Goal: Task Accomplishment & Management: Use online tool/utility

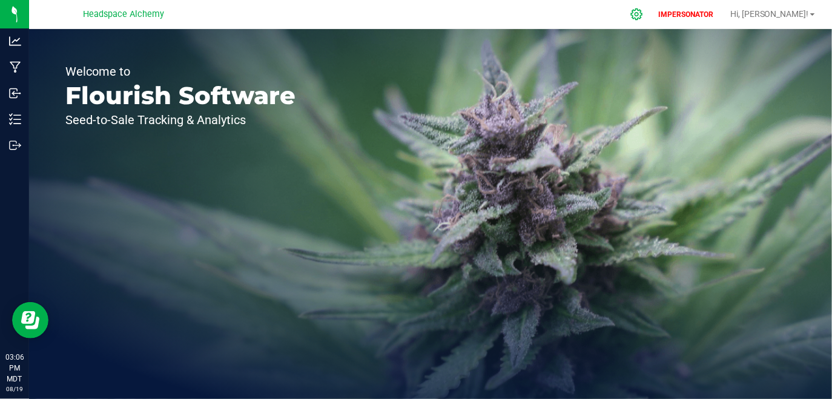
click at [643, 12] on icon at bounding box center [636, 14] width 13 height 13
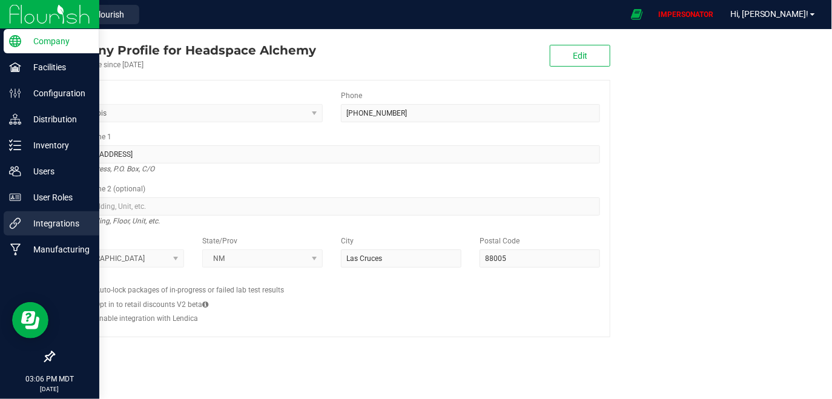
click at [38, 233] on div "Integrations" at bounding box center [52, 223] width 96 height 24
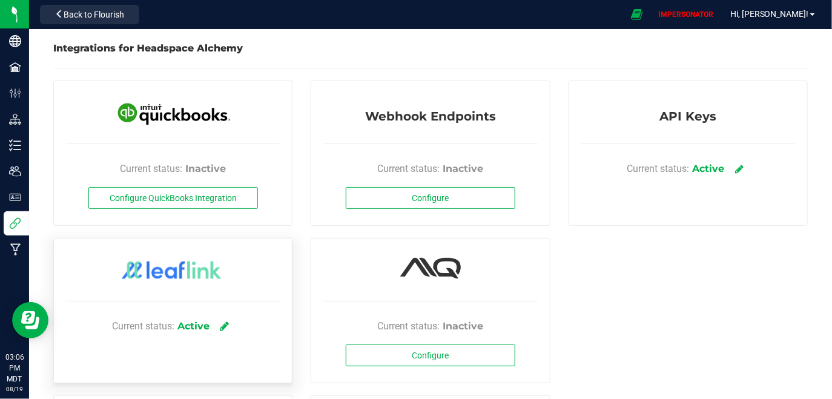
click at [225, 323] on icon at bounding box center [224, 326] width 9 height 11
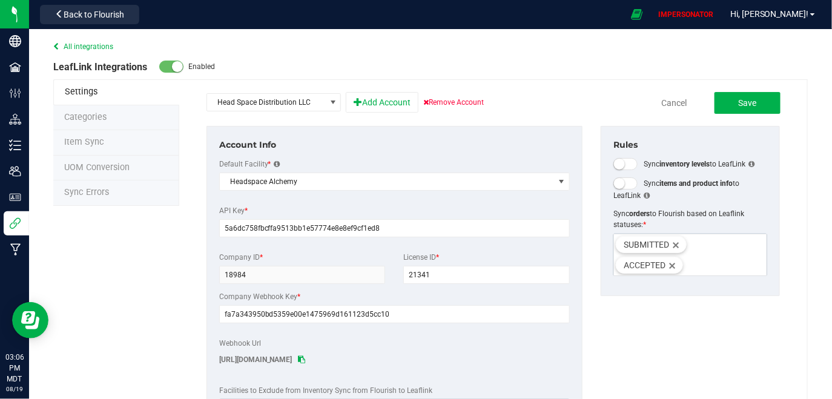
click at [109, 200] on li "Sync Errors" at bounding box center [116, 192] width 126 height 25
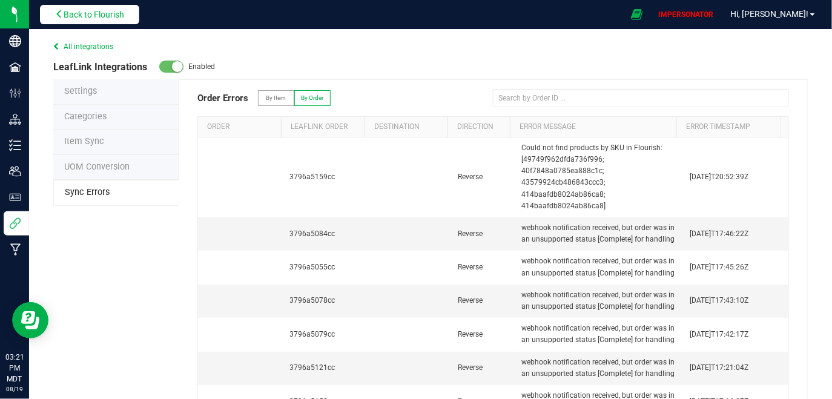
click at [103, 13] on span "Back to Flourish" at bounding box center [94, 15] width 61 height 10
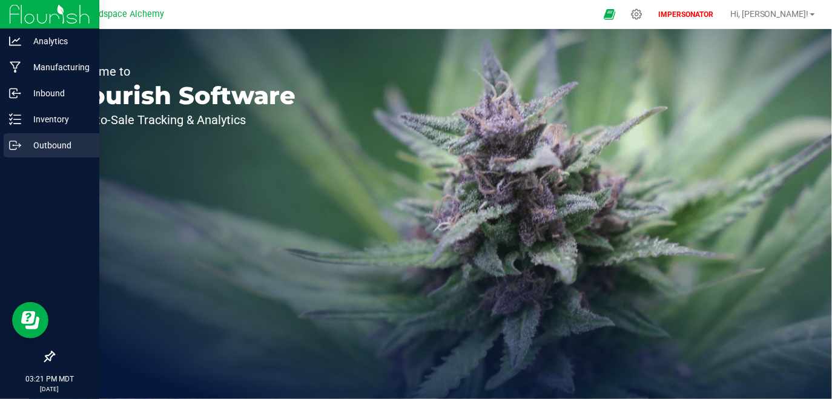
click at [32, 149] on p "Outbound" at bounding box center [57, 145] width 73 height 15
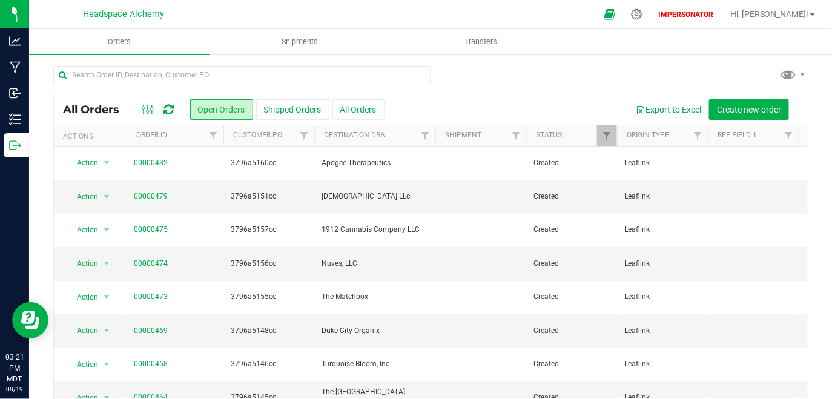
click at [167, 111] on icon at bounding box center [169, 110] width 10 height 12
click at [172, 105] on icon at bounding box center [169, 110] width 10 height 12
click at [168, 106] on icon at bounding box center [169, 110] width 10 height 12
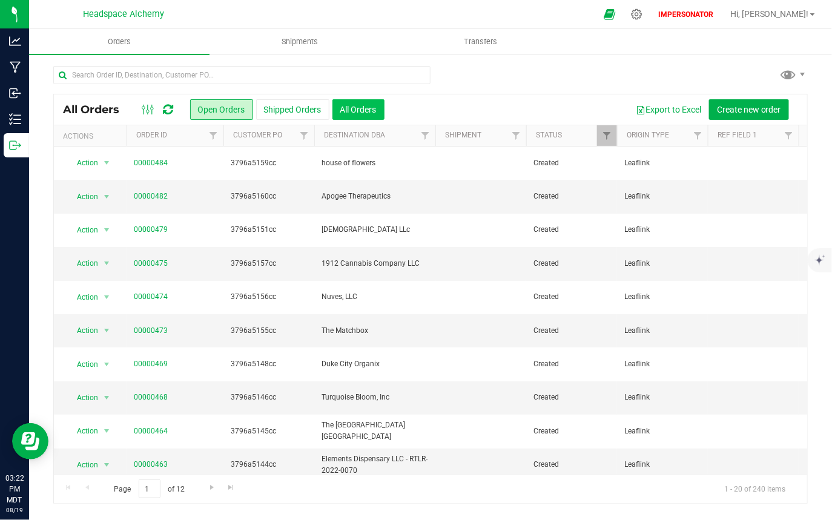
click at [358, 111] on button "All Orders" at bounding box center [358, 109] width 52 height 21
click at [604, 139] on span "Filter" at bounding box center [607, 136] width 10 height 10
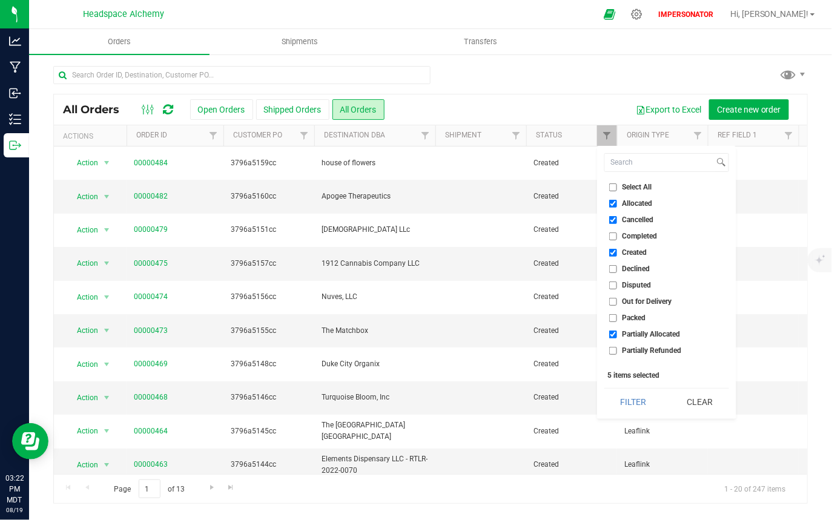
click at [612, 200] on input "Allocated" at bounding box center [613, 204] width 8 height 8
checkbox input "false"
click at [612, 254] on input "Created" at bounding box center [613, 253] width 8 height 8
checkbox input "false"
click at [615, 337] on input "Partially Allocated" at bounding box center [613, 335] width 8 height 8
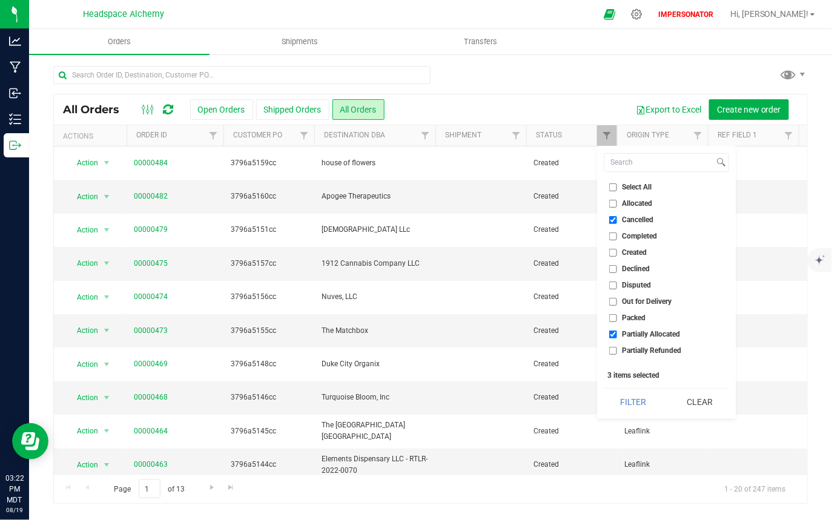
checkbox input "false"
click at [627, 398] on button "Filter" at bounding box center [633, 402] width 58 height 27
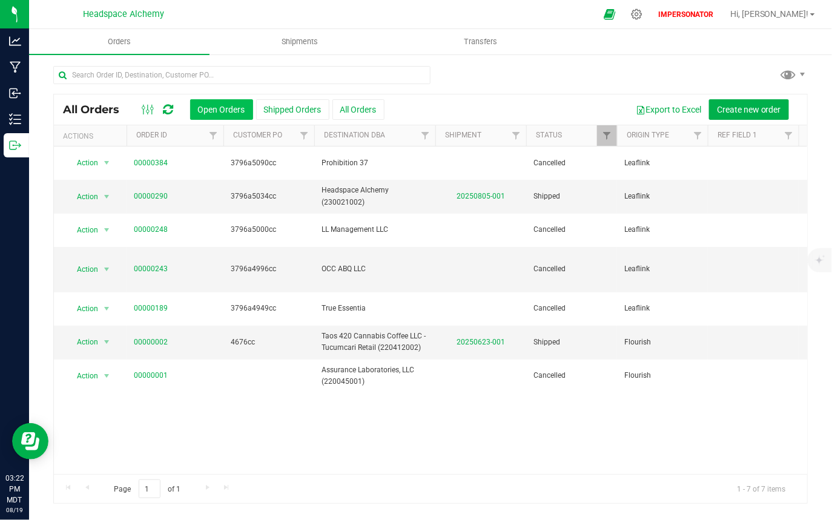
click at [230, 106] on button "Open Orders" at bounding box center [221, 109] width 63 height 21
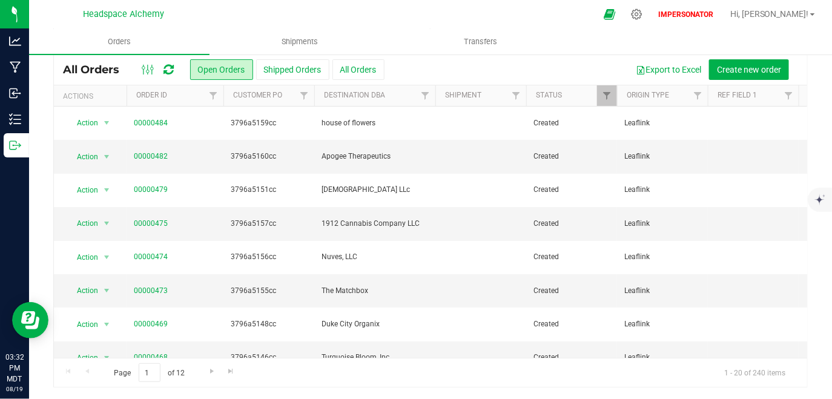
click at [164, 70] on icon at bounding box center [169, 70] width 10 height 12
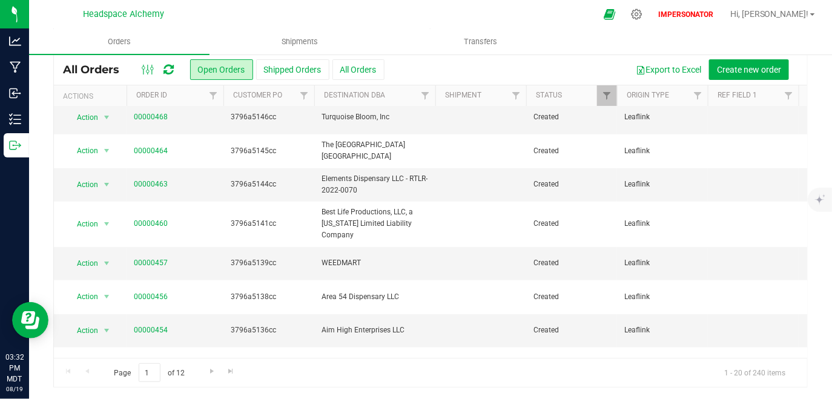
scroll to position [239, 0]
click at [391, 79] on div "All Orders Open Orders Shipped Orders All Orders Export to Excel Create new ord…" at bounding box center [430, 70] width 753 height 30
click at [360, 67] on button "All Orders" at bounding box center [358, 69] width 52 height 21
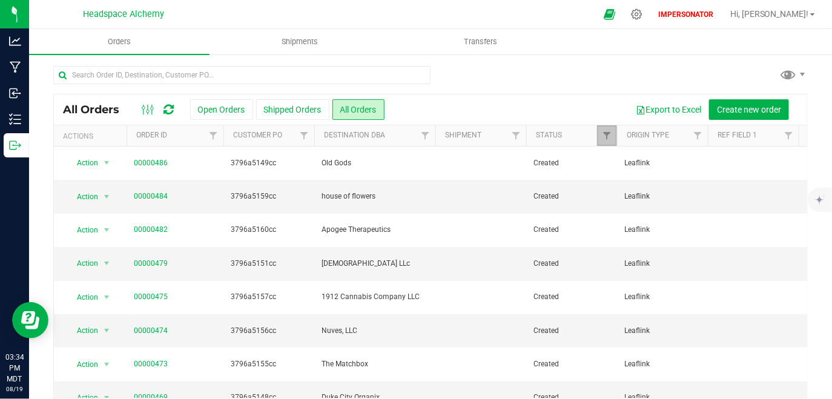
click at [601, 141] on link "Filter" at bounding box center [607, 135] width 20 height 21
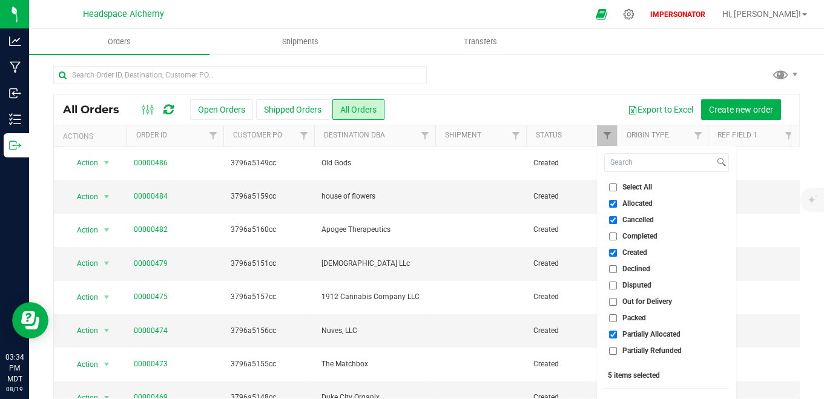
click at [614, 204] on input "Allocated" at bounding box center [613, 204] width 8 height 8
checkbox input "false"
click at [615, 250] on input "Created" at bounding box center [613, 253] width 8 height 8
checkbox input "false"
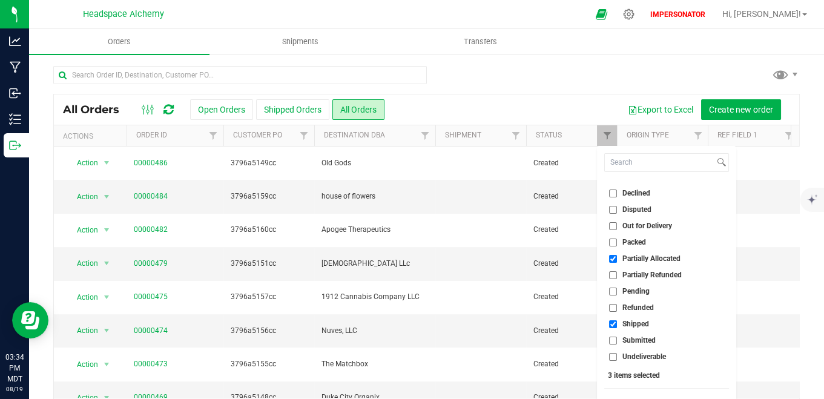
click at [617, 260] on label "Partially Allocated" at bounding box center [644, 259] width 71 height 8
click at [617, 260] on input "Partially Allocated" at bounding box center [613, 259] width 8 height 8
checkbox input "false"
click at [611, 319] on li "Shipped" at bounding box center [666, 324] width 125 height 13
click at [612, 323] on input "Shipped" at bounding box center [613, 324] width 8 height 8
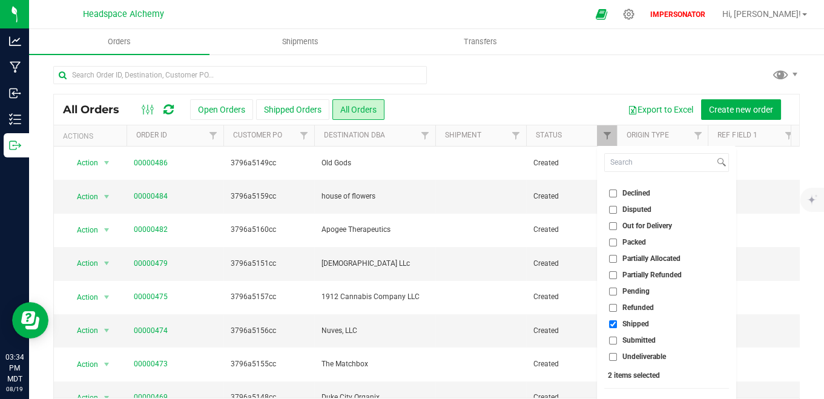
checkbox input "false"
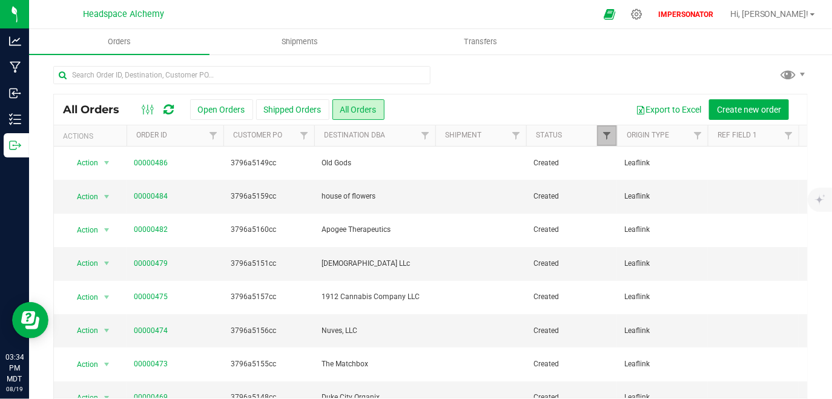
click at [604, 137] on span "Filter" at bounding box center [607, 136] width 10 height 10
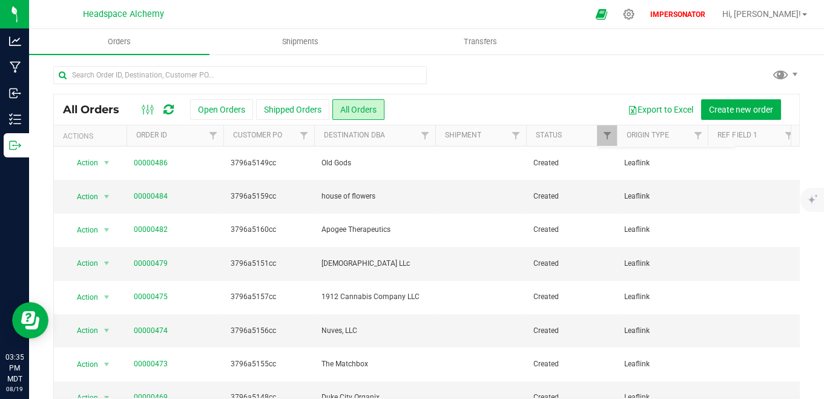
click at [598, 77] on div at bounding box center [426, 80] width 747 height 28
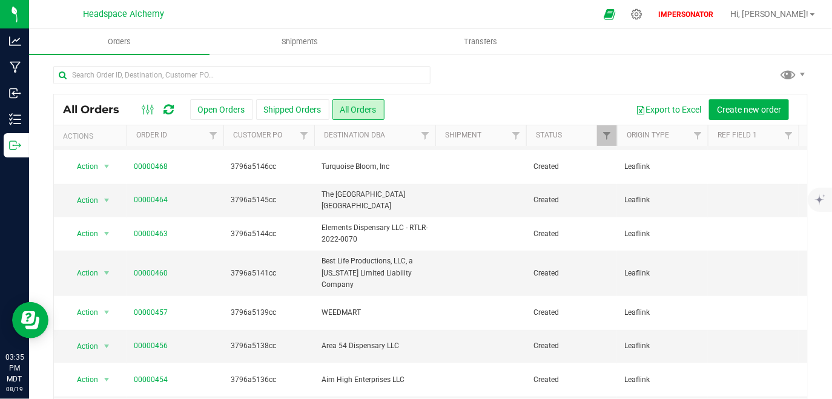
scroll to position [0, 0]
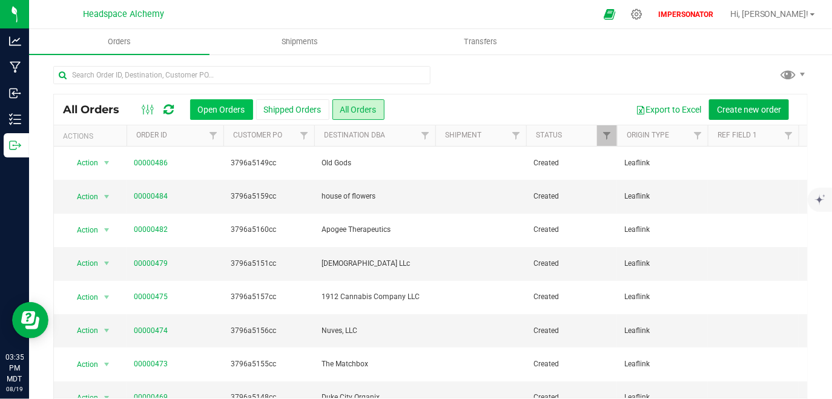
click at [211, 99] on button "Open Orders" at bounding box center [221, 109] width 63 height 21
click at [172, 107] on icon at bounding box center [169, 110] width 10 height 12
drag, startPoint x: 322, startPoint y: 202, endPoint x: 446, endPoint y: 199, distance: 124.8
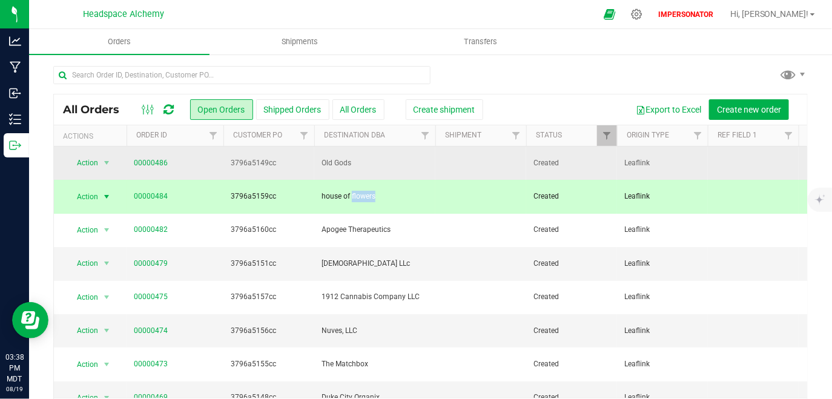
drag, startPoint x: 320, startPoint y: 159, endPoint x: 377, endPoint y: 159, distance: 56.3
click at [377, 159] on td "Old Gods" at bounding box center [374, 163] width 121 height 33
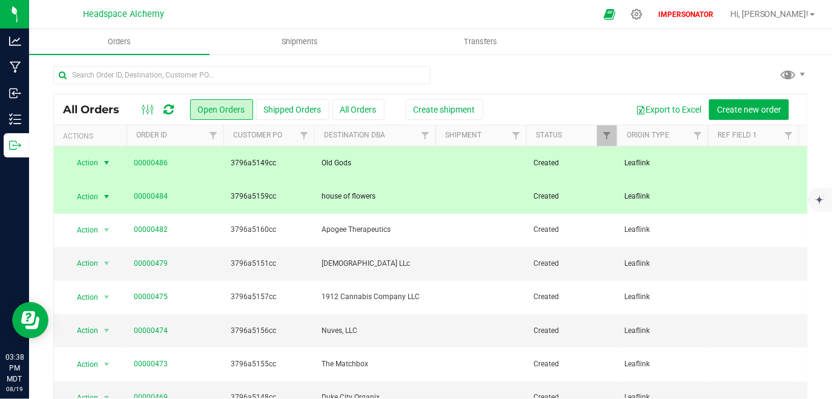
click at [545, 59] on div "All Orders Open Orders Shipped Orders All Orders Create shipment Export to Exce…" at bounding box center [430, 246] width 803 height 386
click at [358, 156] on td "Old Gods" at bounding box center [374, 163] width 121 height 33
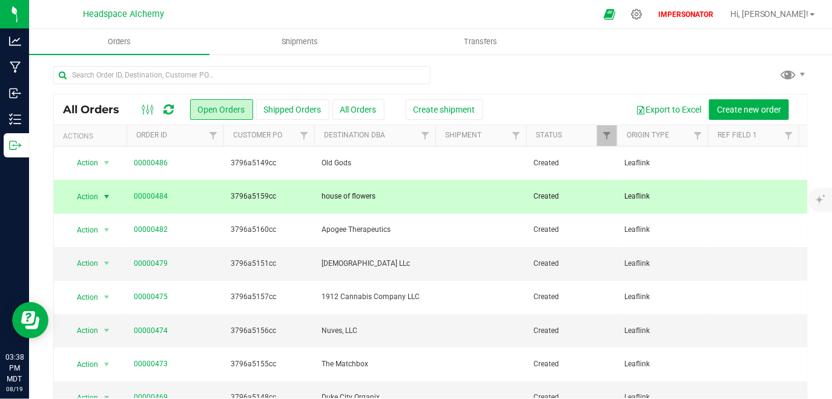
click at [369, 201] on span "house of flowers" at bounding box center [375, 197] width 107 height 12
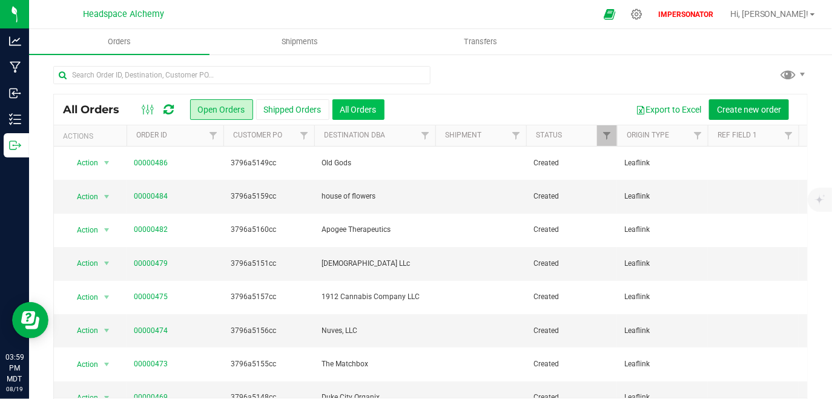
click at [365, 110] on button "All Orders" at bounding box center [358, 109] width 52 height 21
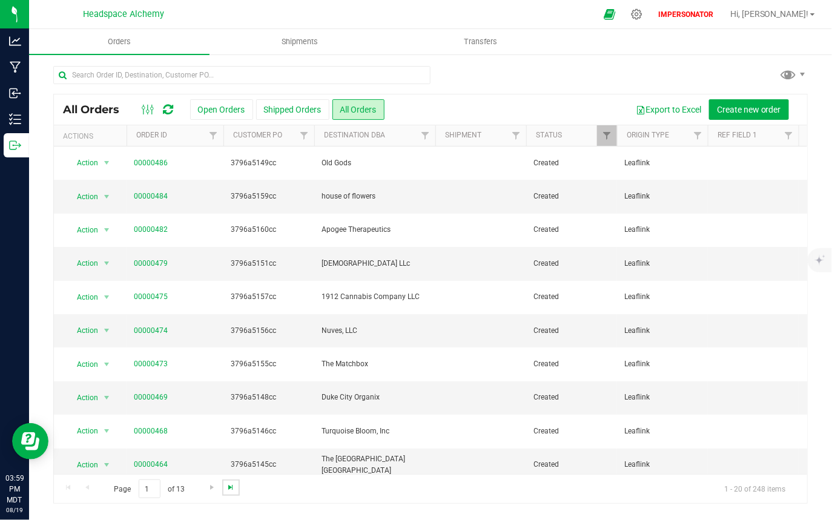
click at [228, 398] on span "Go to the last page" at bounding box center [231, 488] width 10 height 10
